Goal: Find specific page/section: Find specific page/section

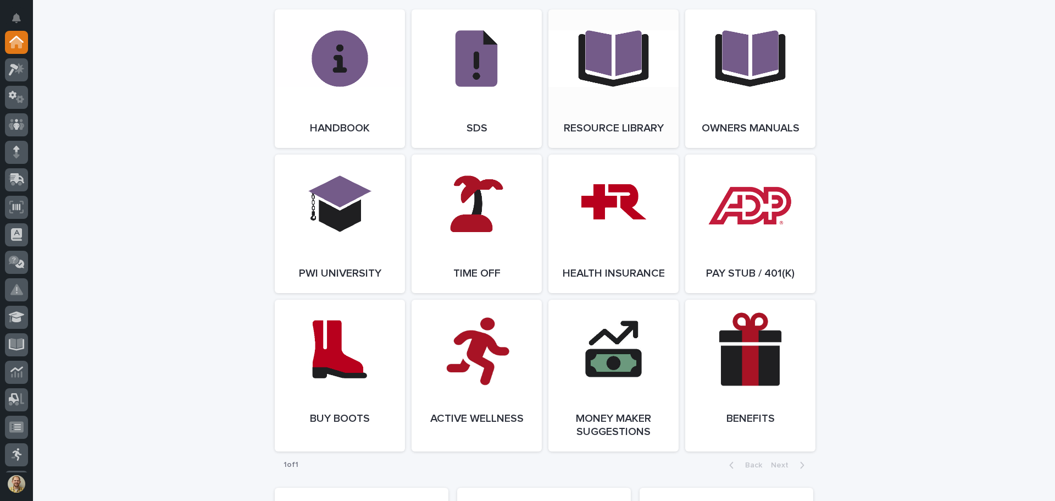
scroll to position [1301, 0]
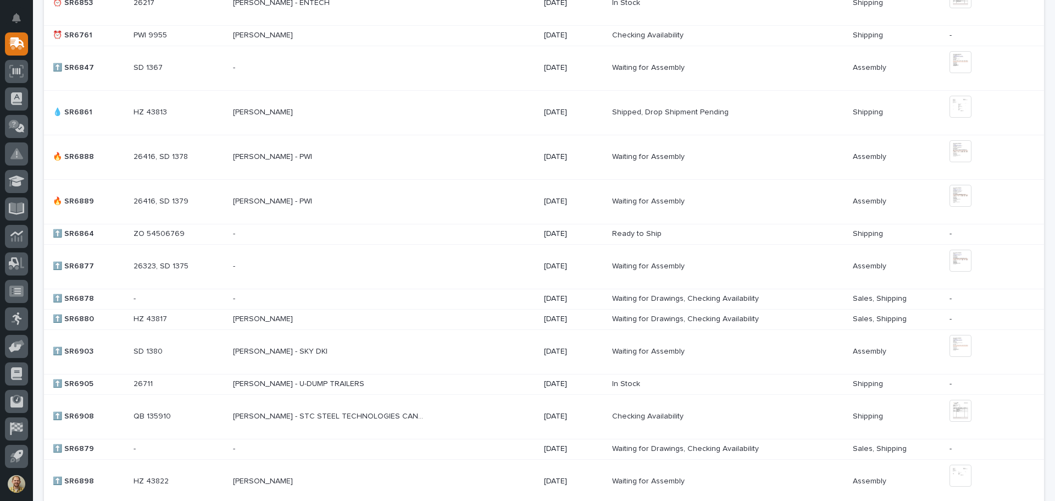
scroll to position [275, 0]
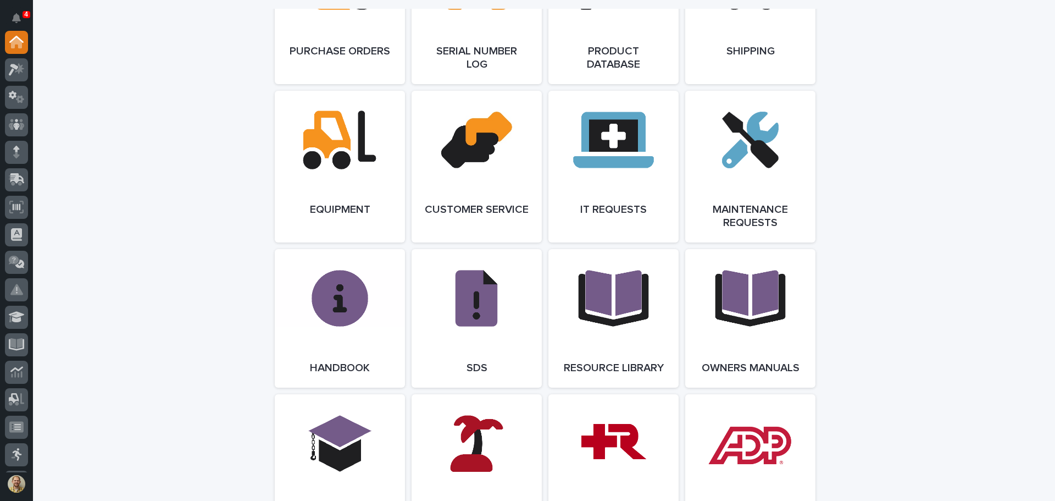
scroll to position [1192, 0]
